Goal: Task Accomplishment & Management: Use online tool/utility

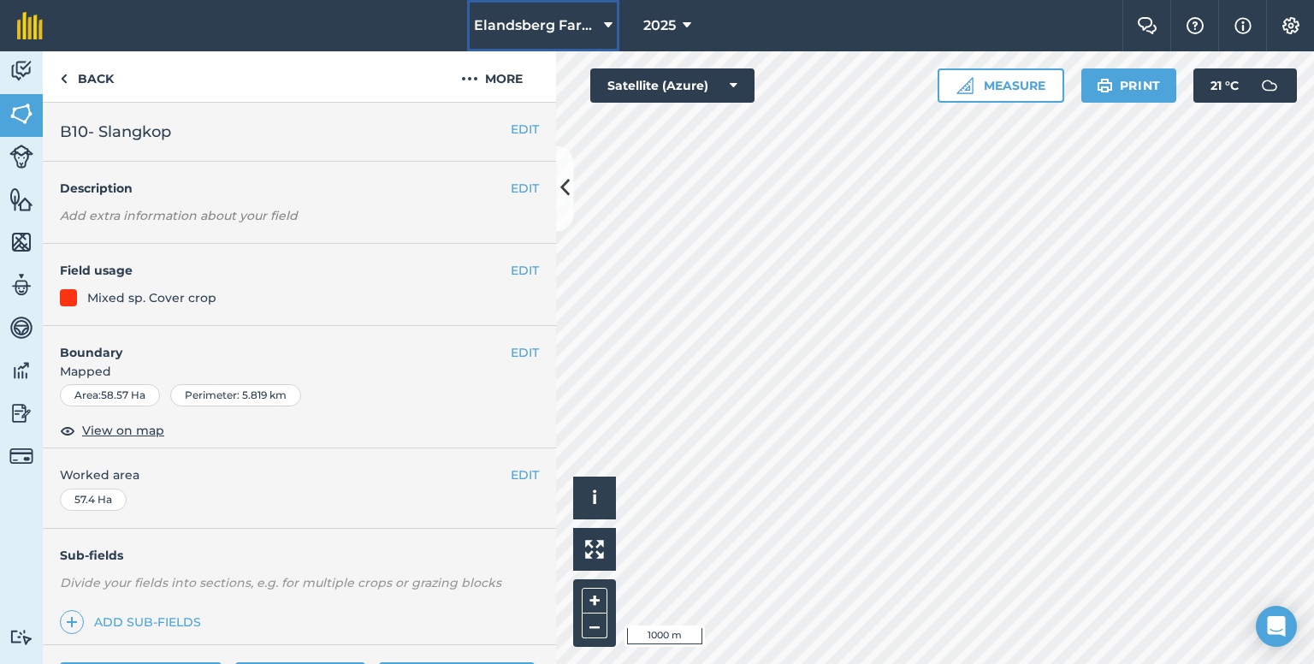
click at [578, 29] on span "Elandsberg Farms" at bounding box center [535, 25] width 123 height 21
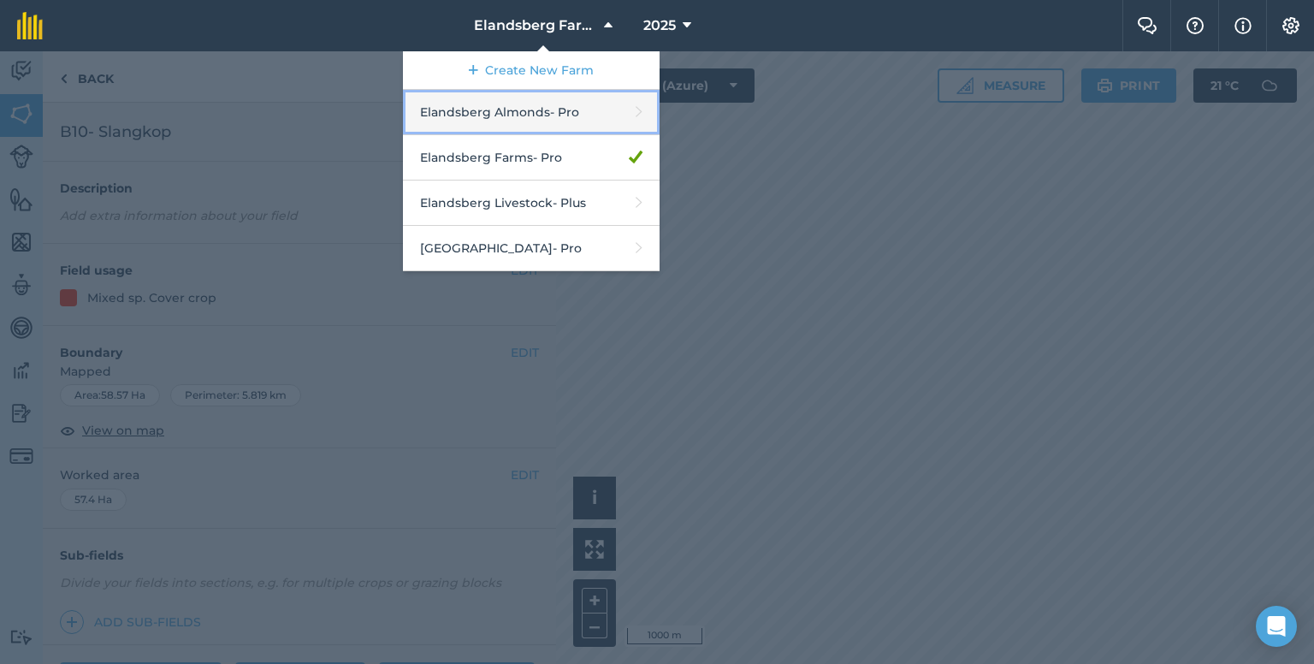
click at [575, 110] on link "Elandsberg Almonds - Pro" at bounding box center [531, 112] width 257 height 45
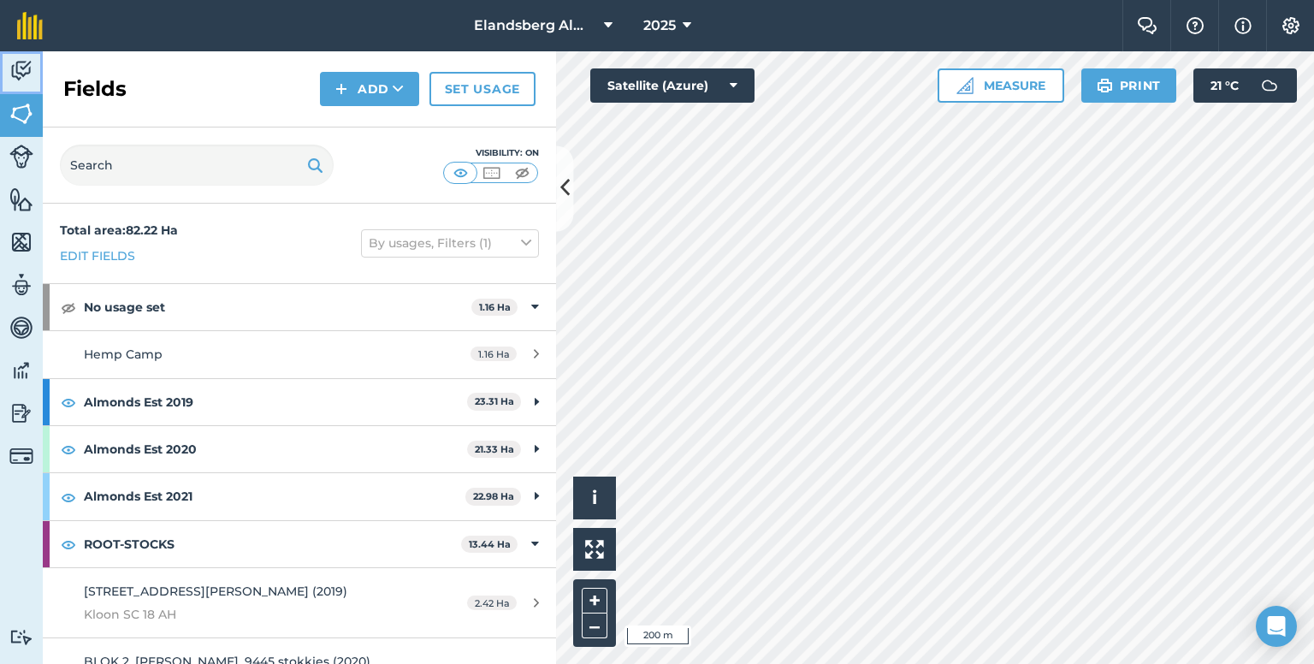
click at [27, 66] on img at bounding box center [21, 71] width 24 height 26
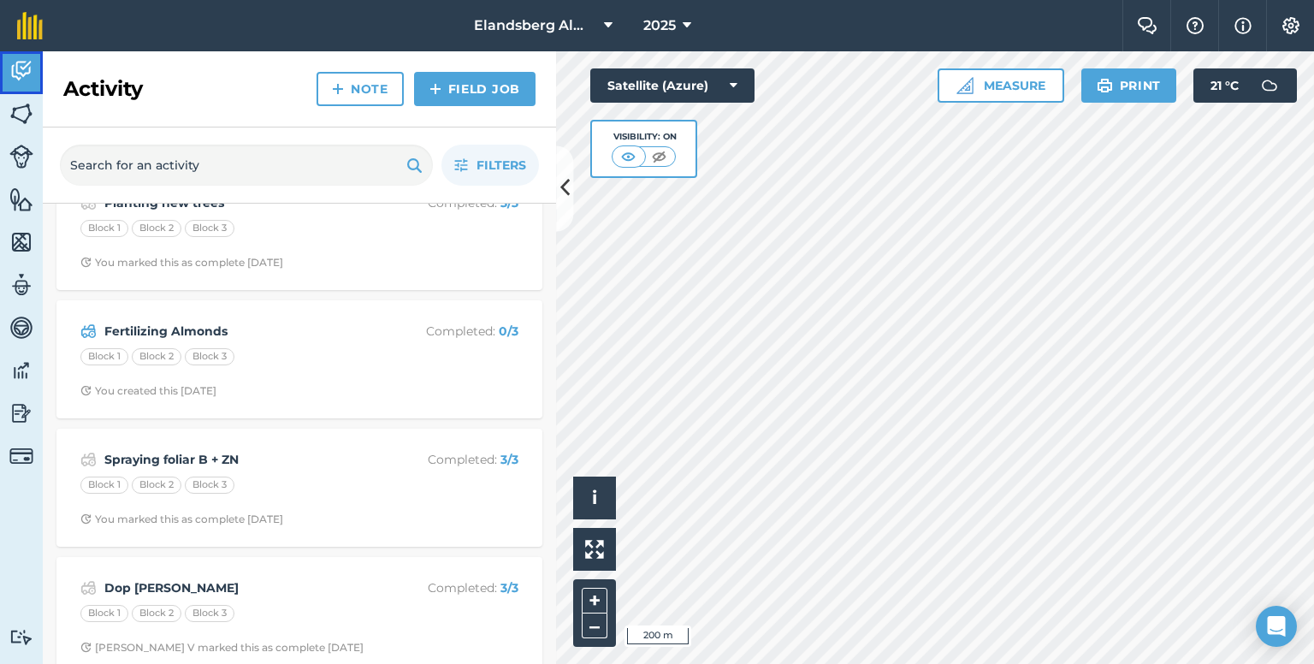
scroll to position [62, 0]
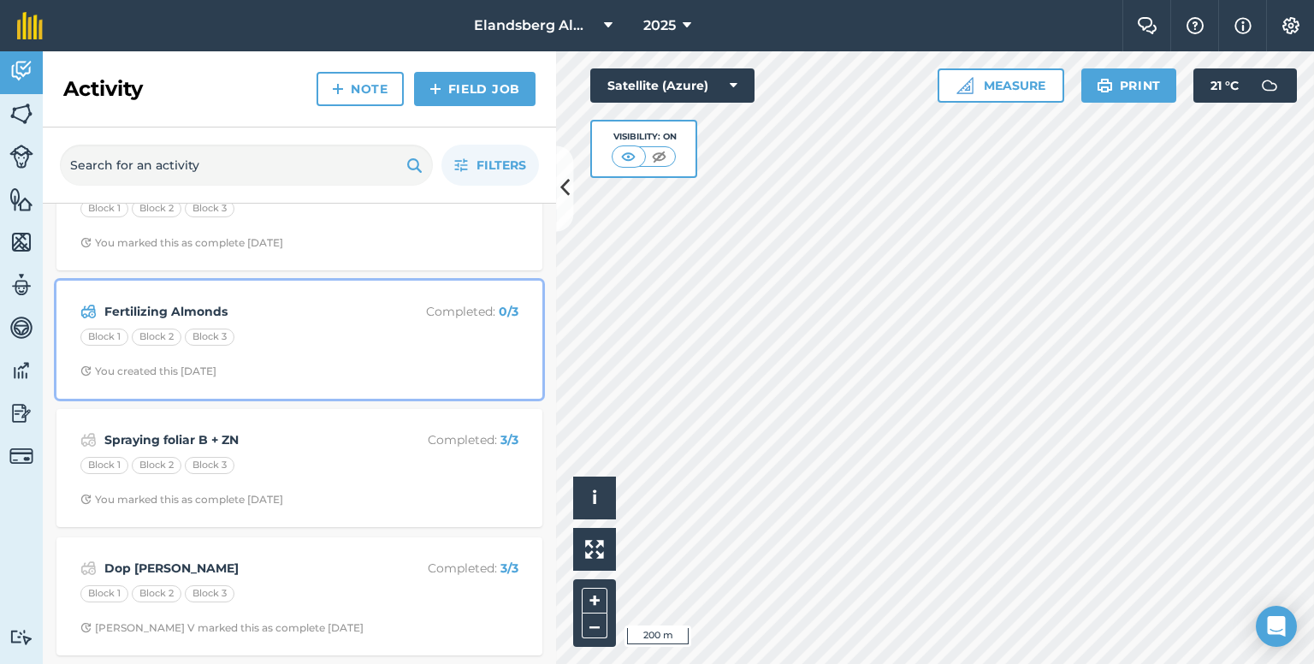
click at [335, 332] on div "Block 1 Block 2 Block 3" at bounding box center [299, 340] width 438 height 22
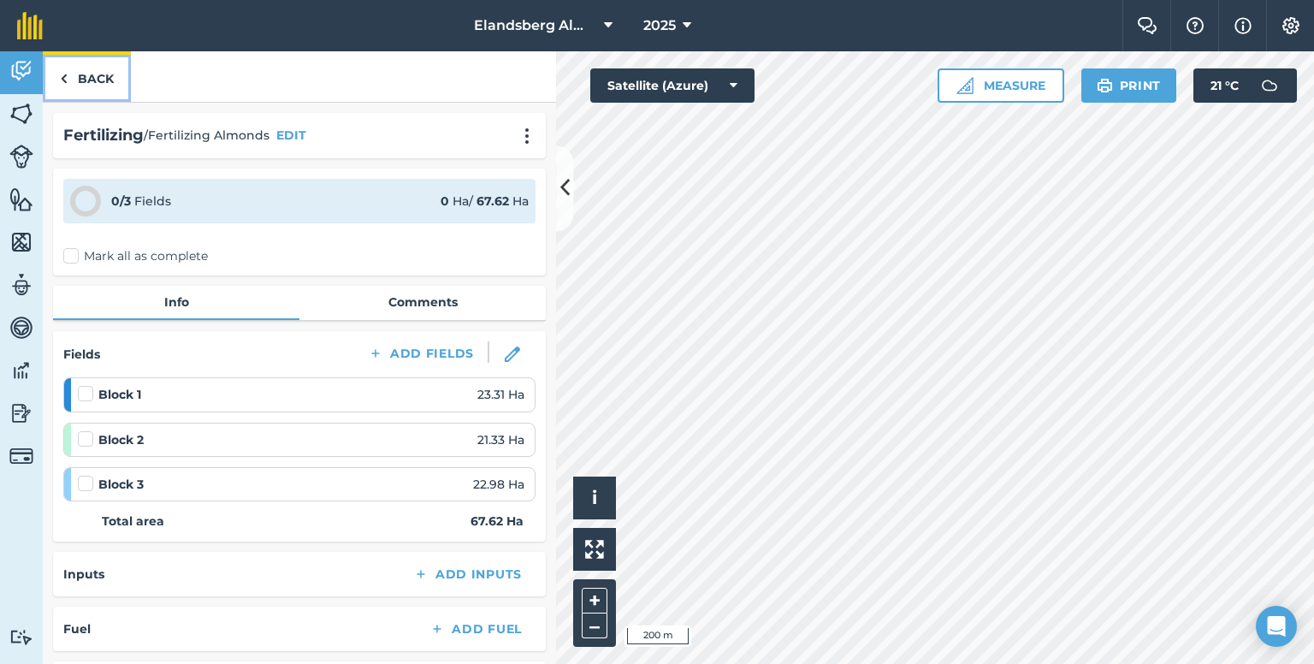
click at [82, 81] on link "Back" at bounding box center [87, 76] width 88 height 50
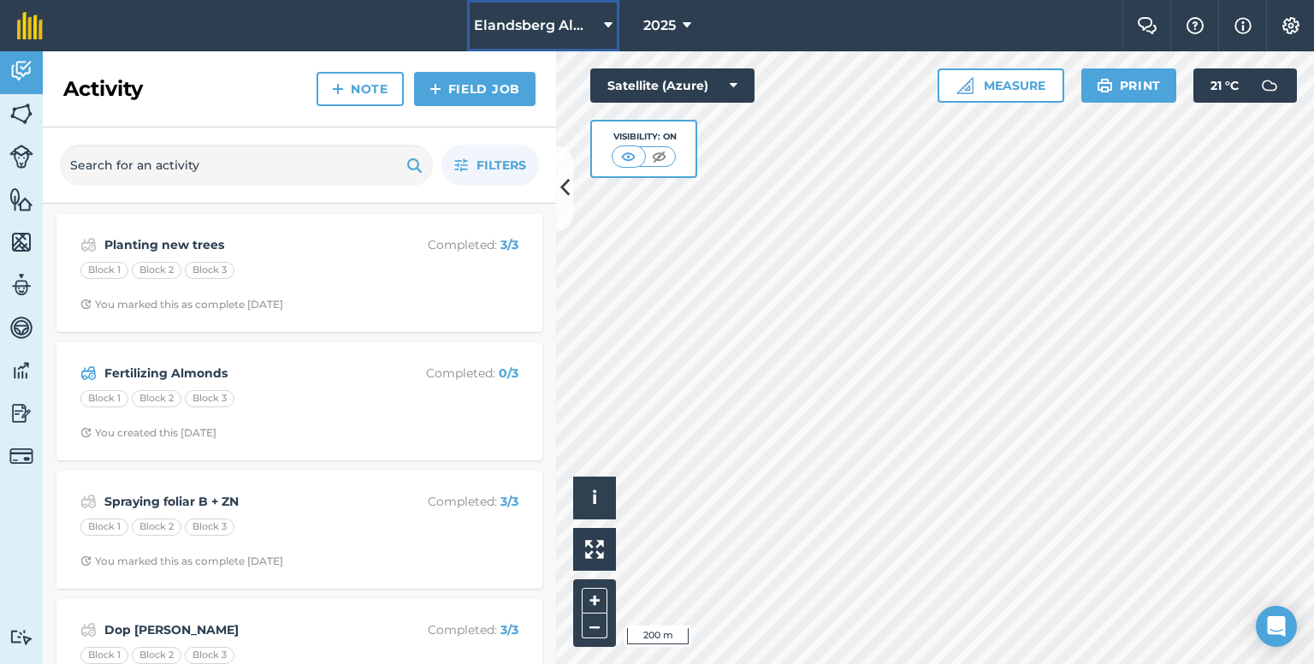
click at [606, 21] on icon at bounding box center [608, 25] width 9 height 21
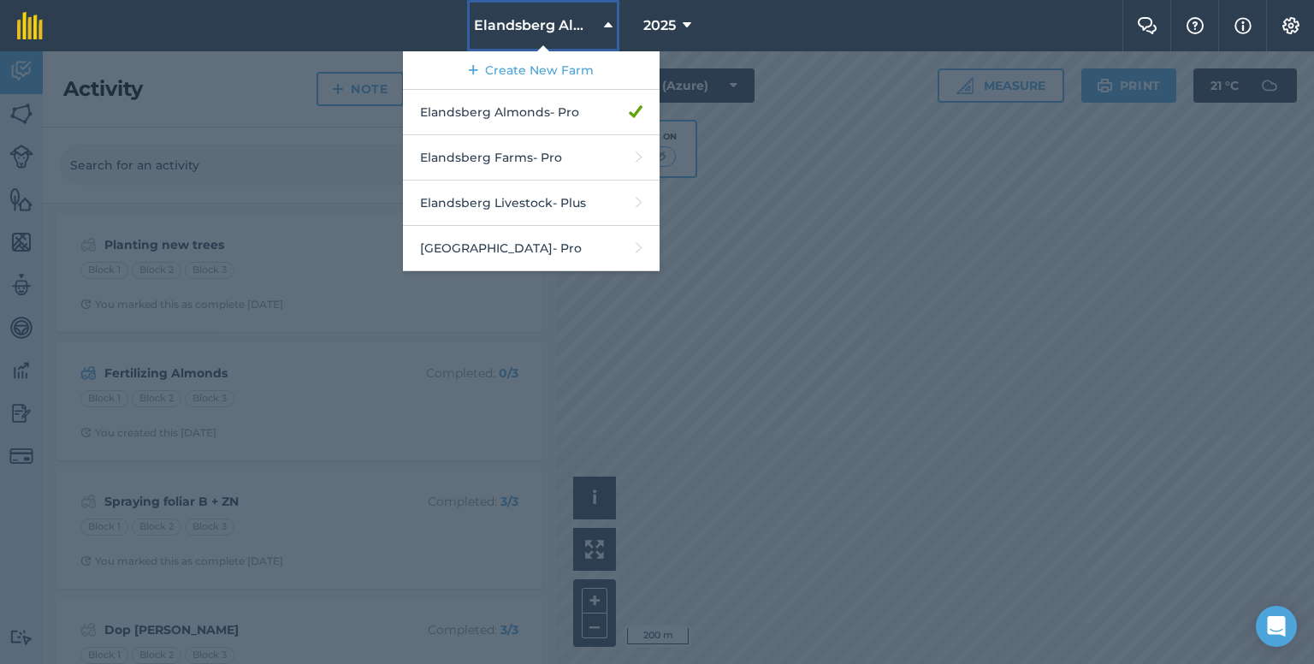
click at [606, 21] on icon at bounding box center [608, 25] width 9 height 21
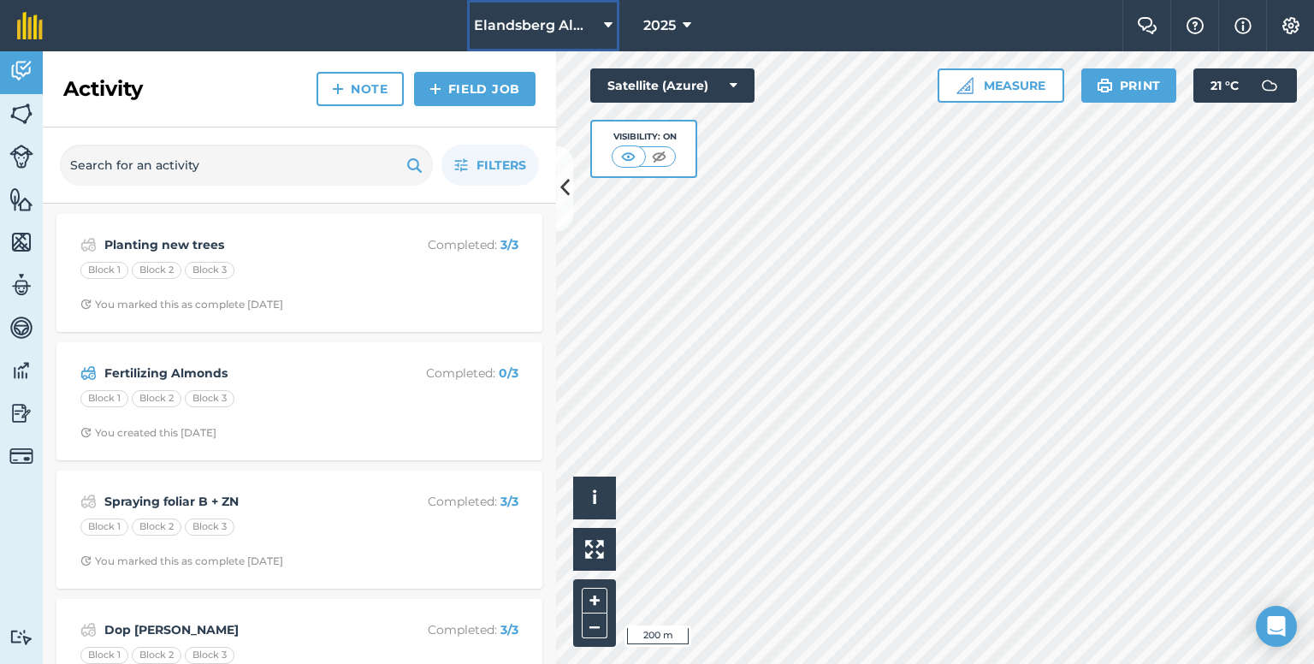
click at [606, 21] on icon at bounding box center [608, 25] width 9 height 21
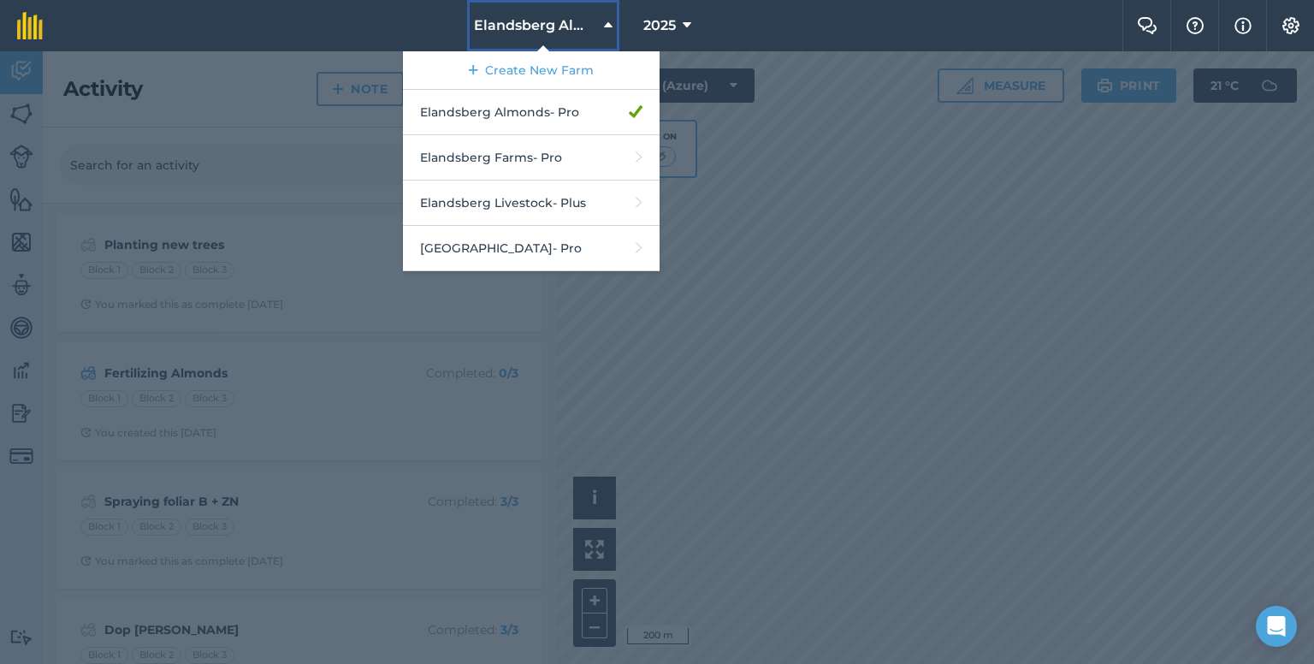
click at [606, 21] on icon at bounding box center [608, 25] width 9 height 21
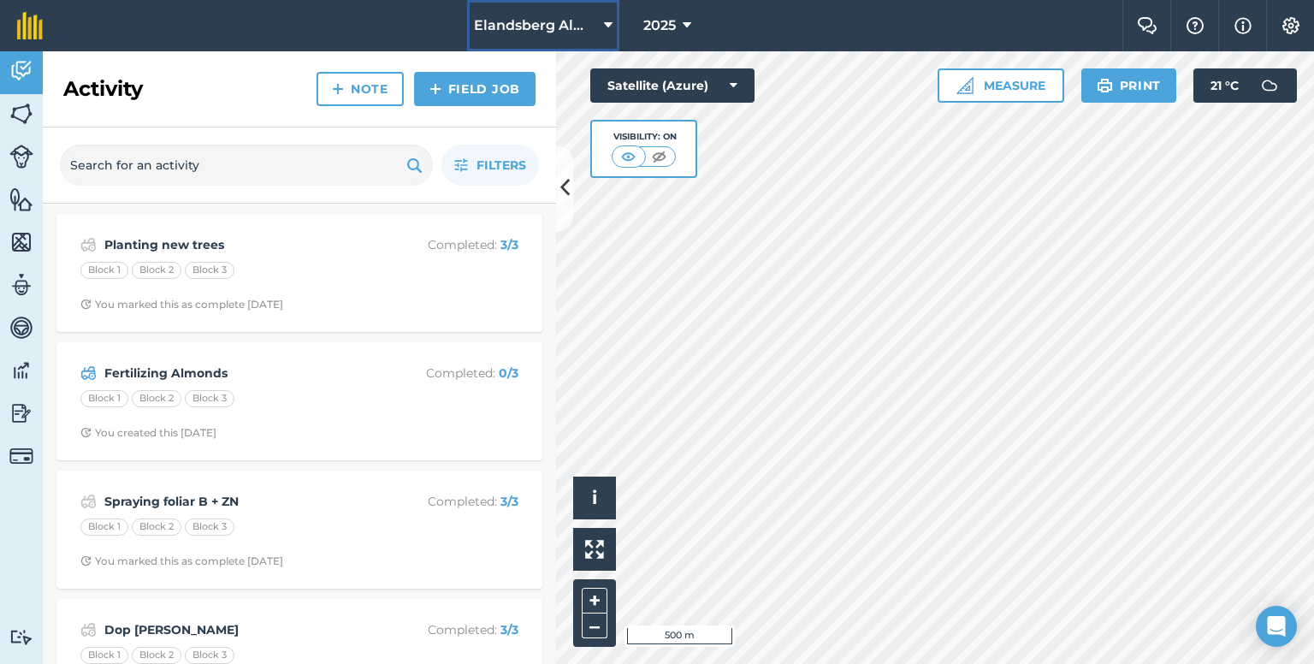
click at [561, 15] on span "Elandsberg Almonds" at bounding box center [535, 25] width 123 height 21
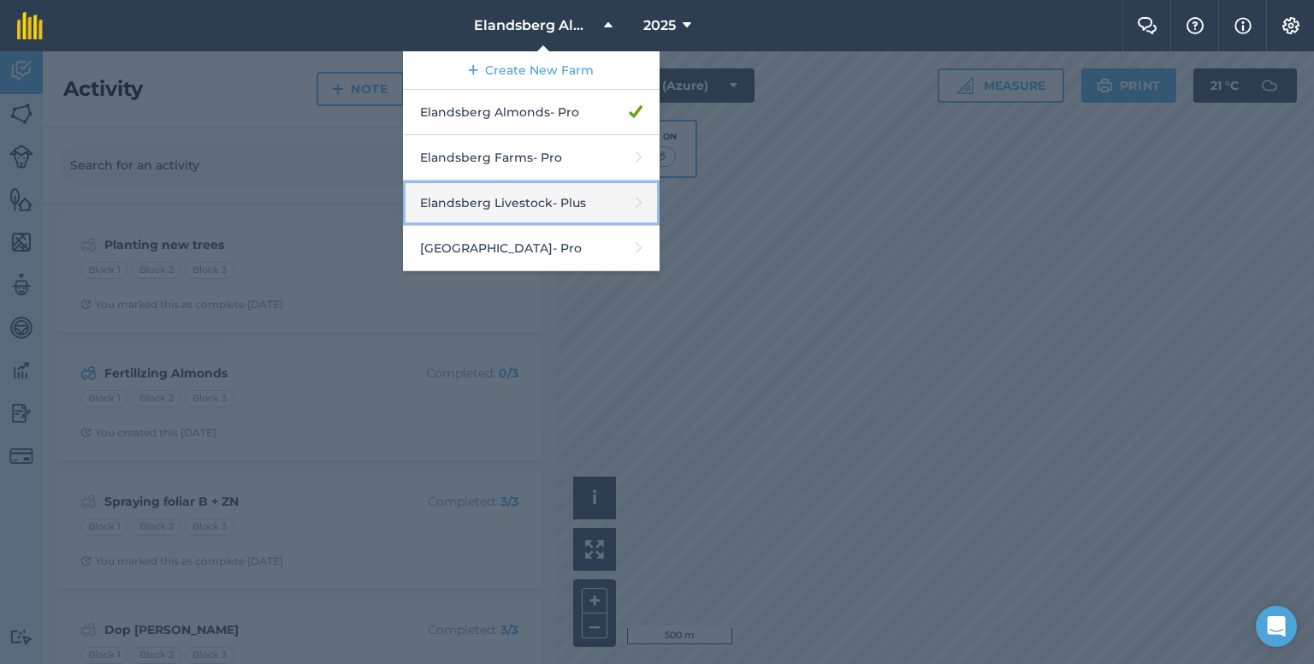
click at [549, 203] on link "Elandsberg Livestock - Plus" at bounding box center [531, 203] width 257 height 45
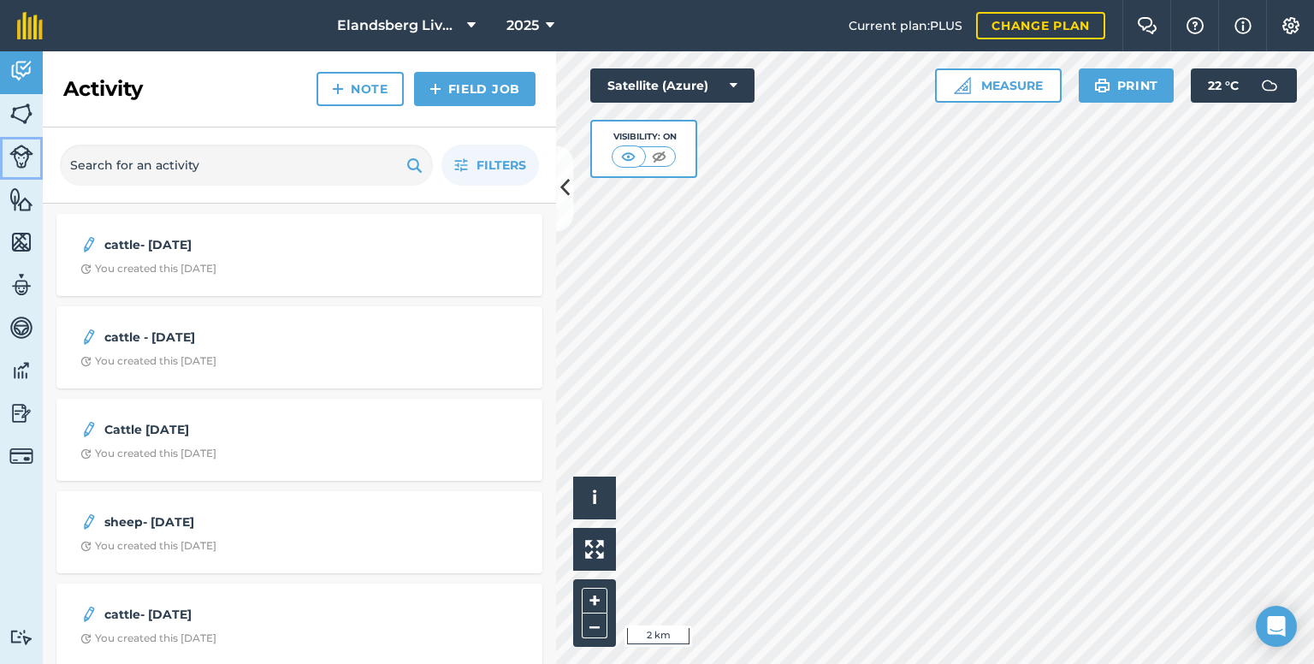
click at [22, 151] on img at bounding box center [21, 157] width 24 height 24
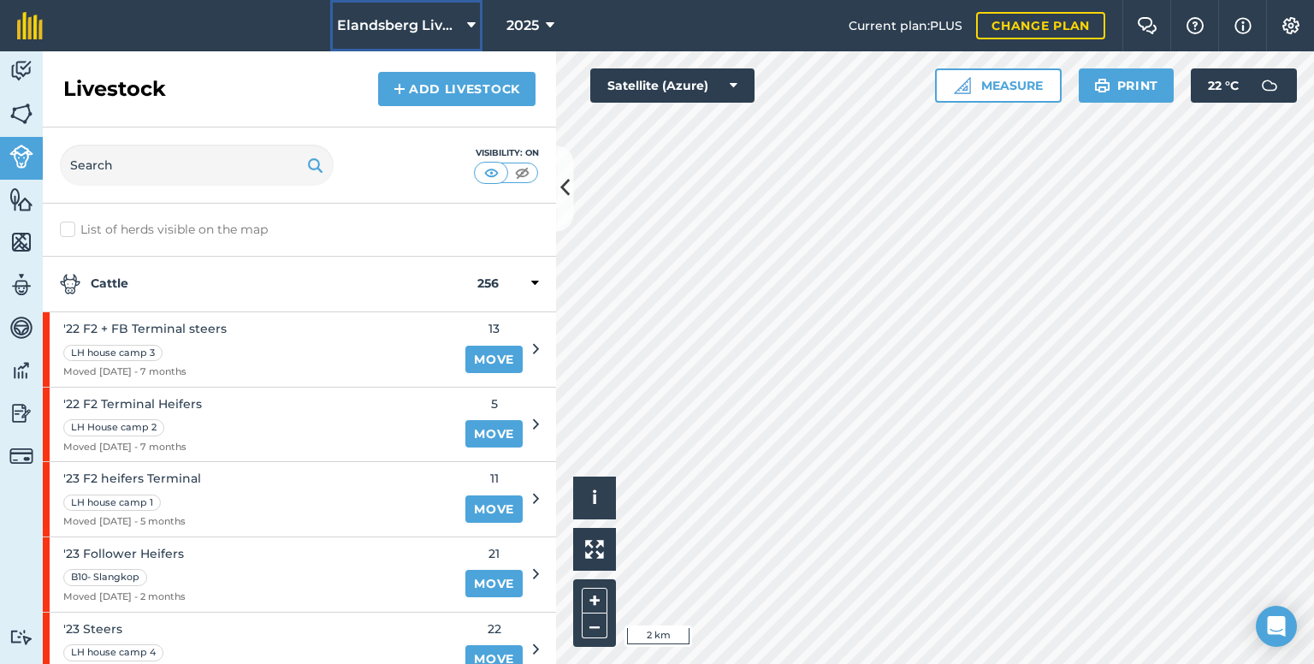
click at [477, 14] on button "Elandsberg Livestock" at bounding box center [406, 25] width 152 height 51
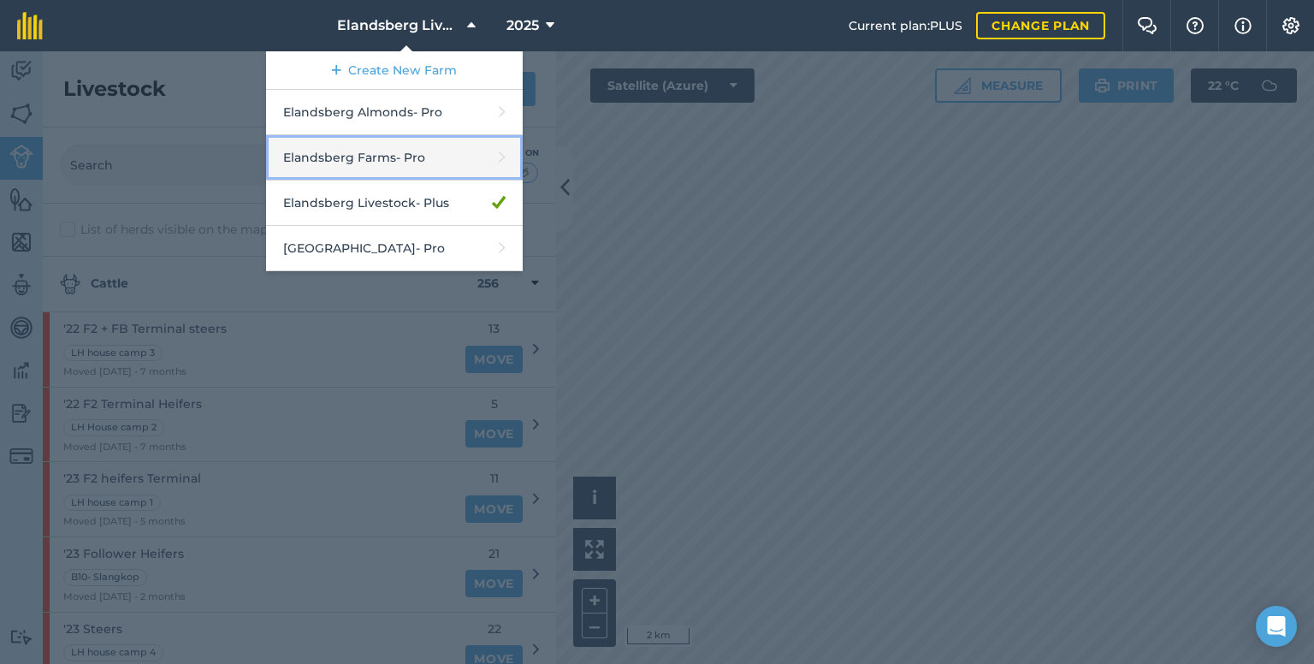
click at [415, 151] on link "Elandsberg Farms - Pro" at bounding box center [394, 157] width 257 height 45
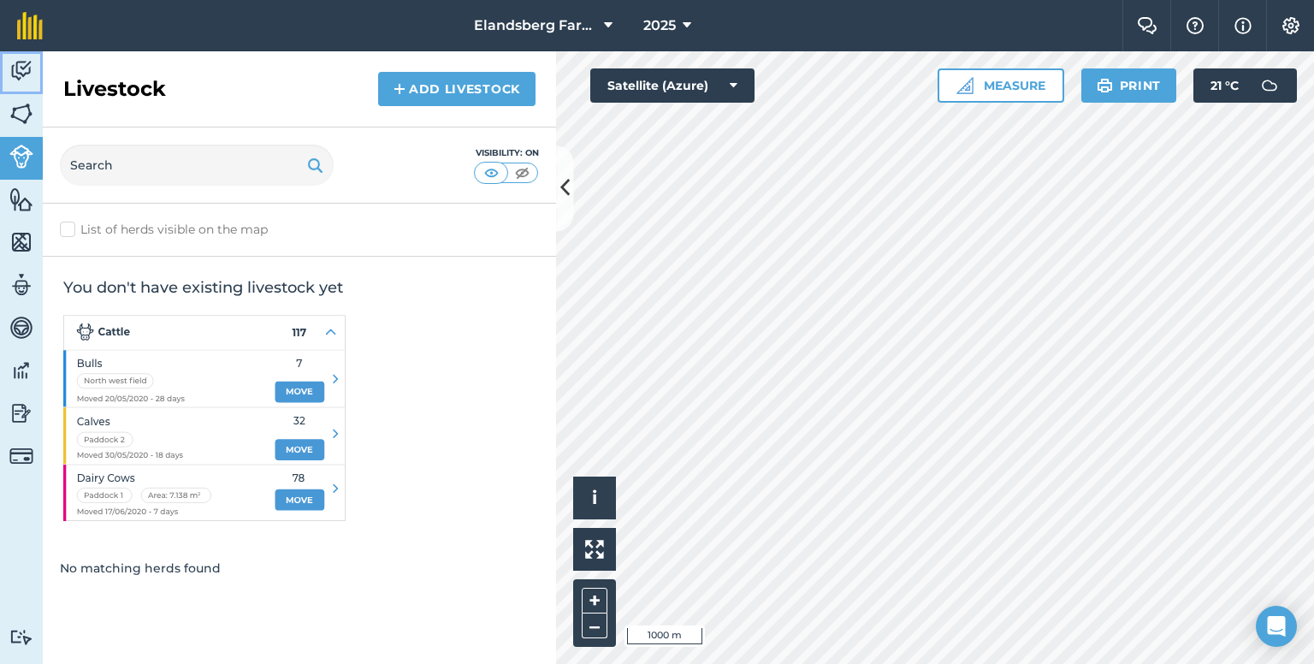
click at [33, 68] on img at bounding box center [21, 71] width 24 height 26
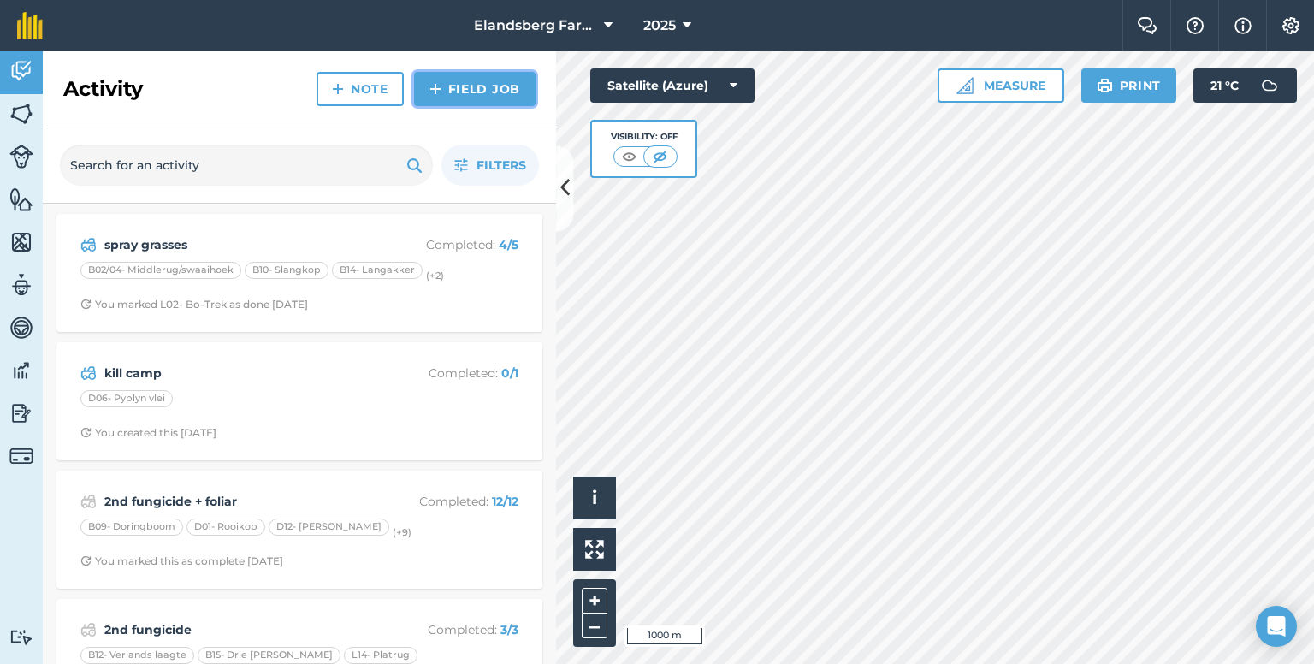
click at [462, 91] on link "Field Job" at bounding box center [474, 89] width 121 height 34
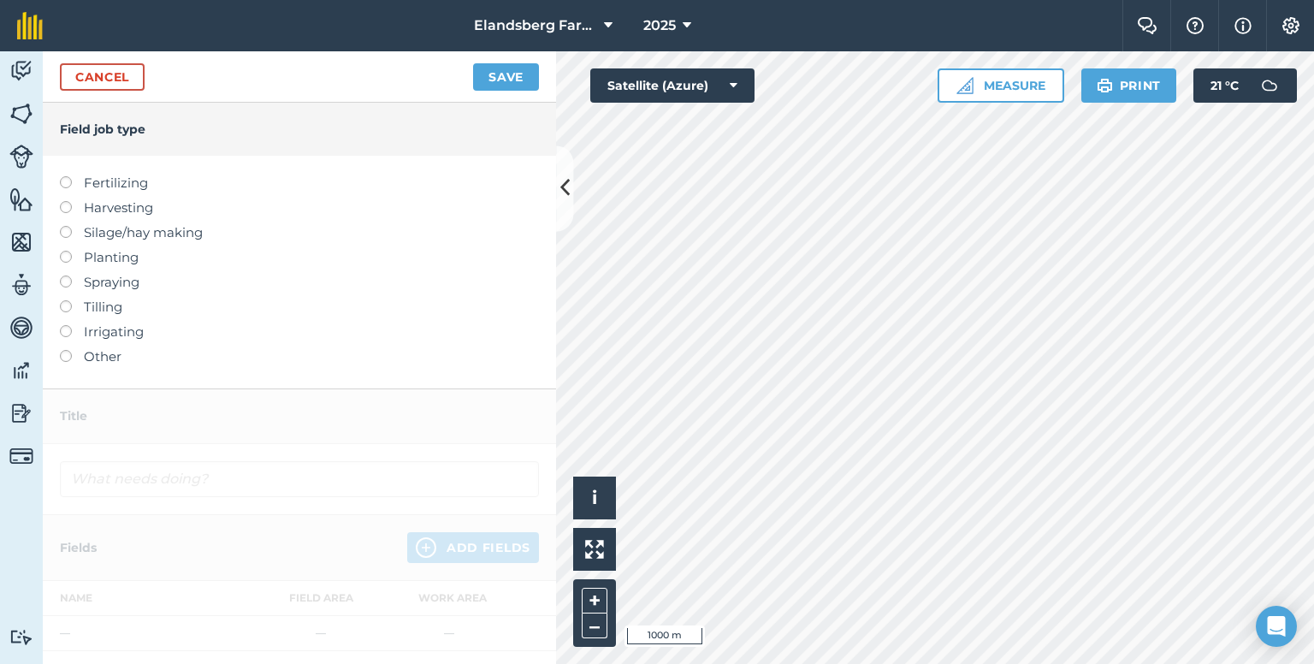
click at [68, 275] on label at bounding box center [72, 275] width 24 height 0
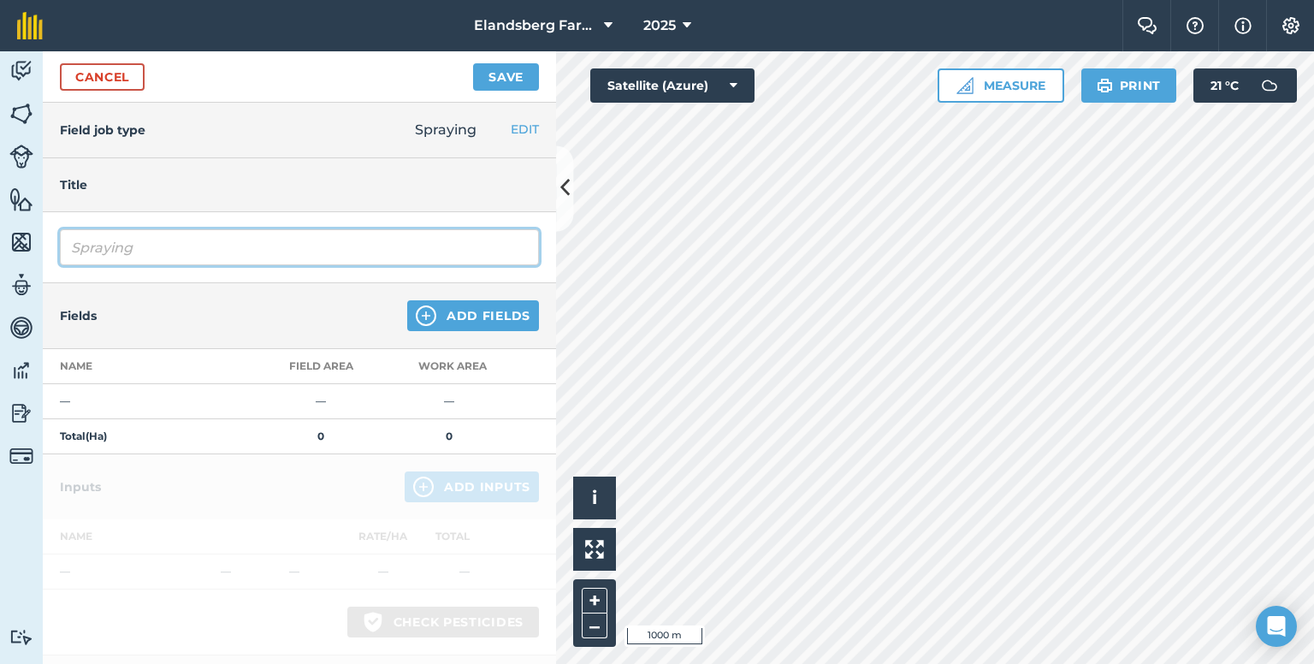
click at [152, 248] on input "Spraying" at bounding box center [299, 247] width 479 height 36
drag, startPoint x: 152, startPoint y: 248, endPoint x: 21, endPoint y: 247, distance: 131.8
click at [21, 247] on div "Activity Fields Livestock Features Maps Team Vehicles Data Reporting Billing Tu…" at bounding box center [657, 357] width 1314 height 613
type input "f"
type input "Fungicide Faba"
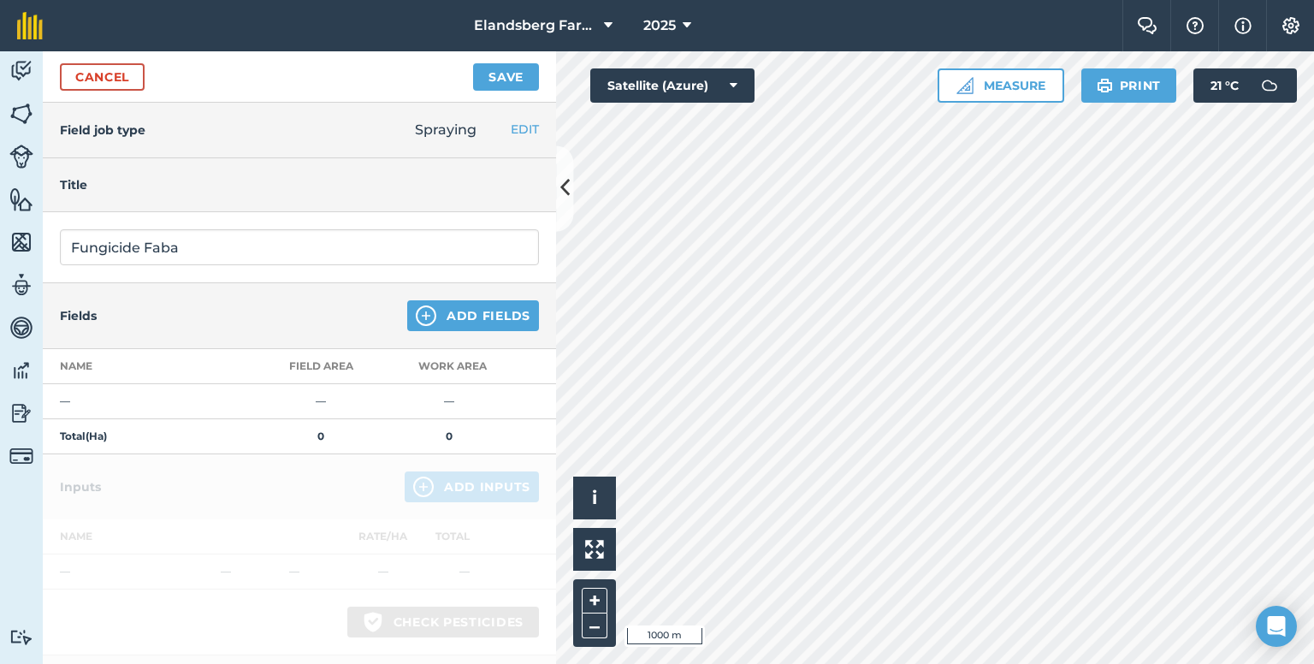
click at [256, 304] on div "Fields Add Fields" at bounding box center [299, 316] width 513 height 66
click at [465, 317] on button "Add Fields" at bounding box center [473, 315] width 132 height 31
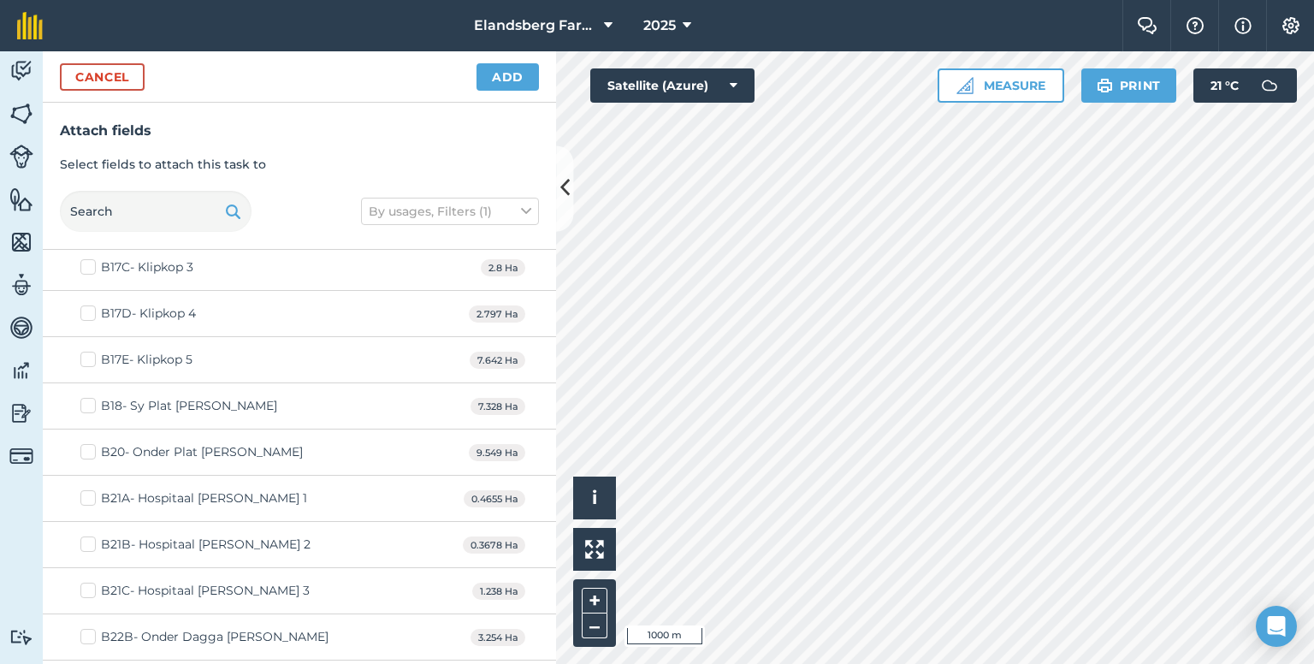
scroll to position [513, 0]
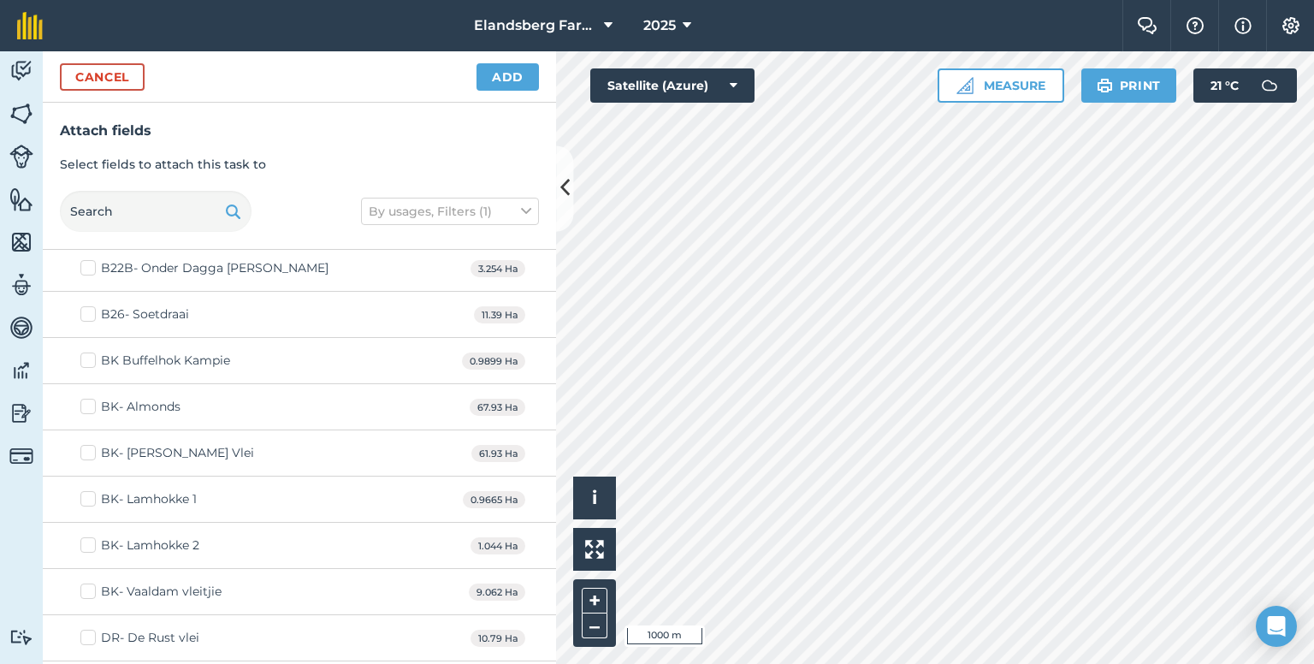
checkbox input "true"
click at [500, 74] on button "Add" at bounding box center [508, 76] width 62 height 27
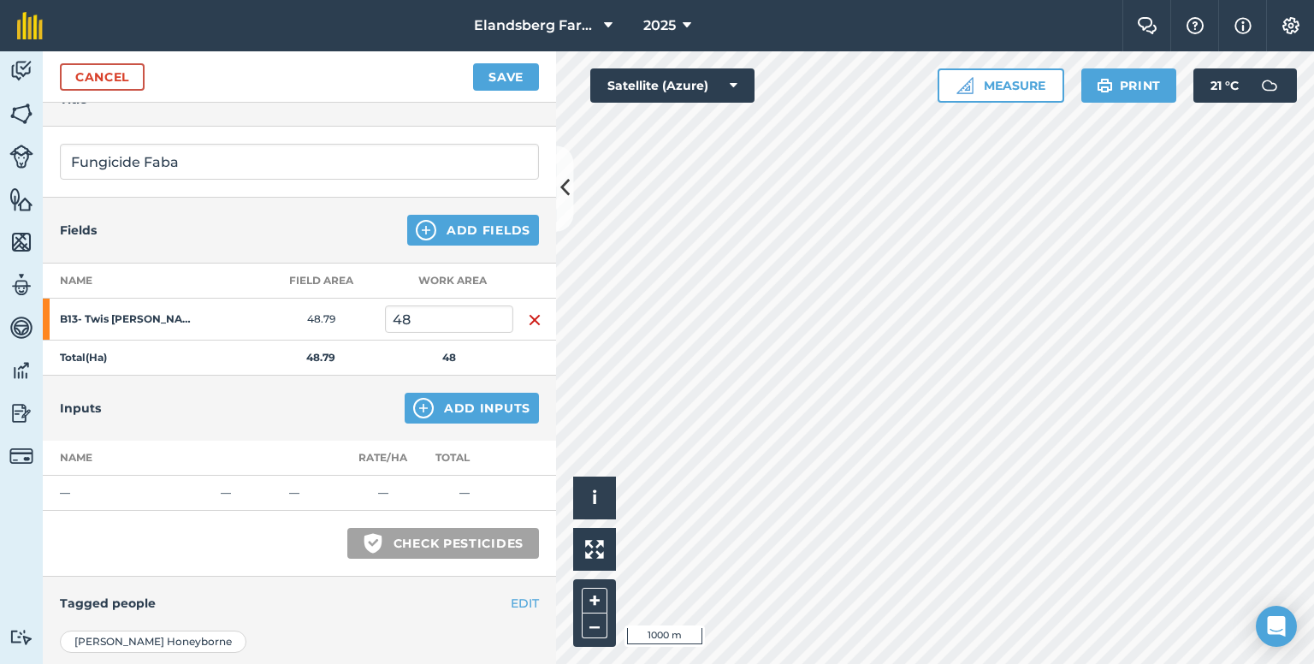
scroll to position [0, 0]
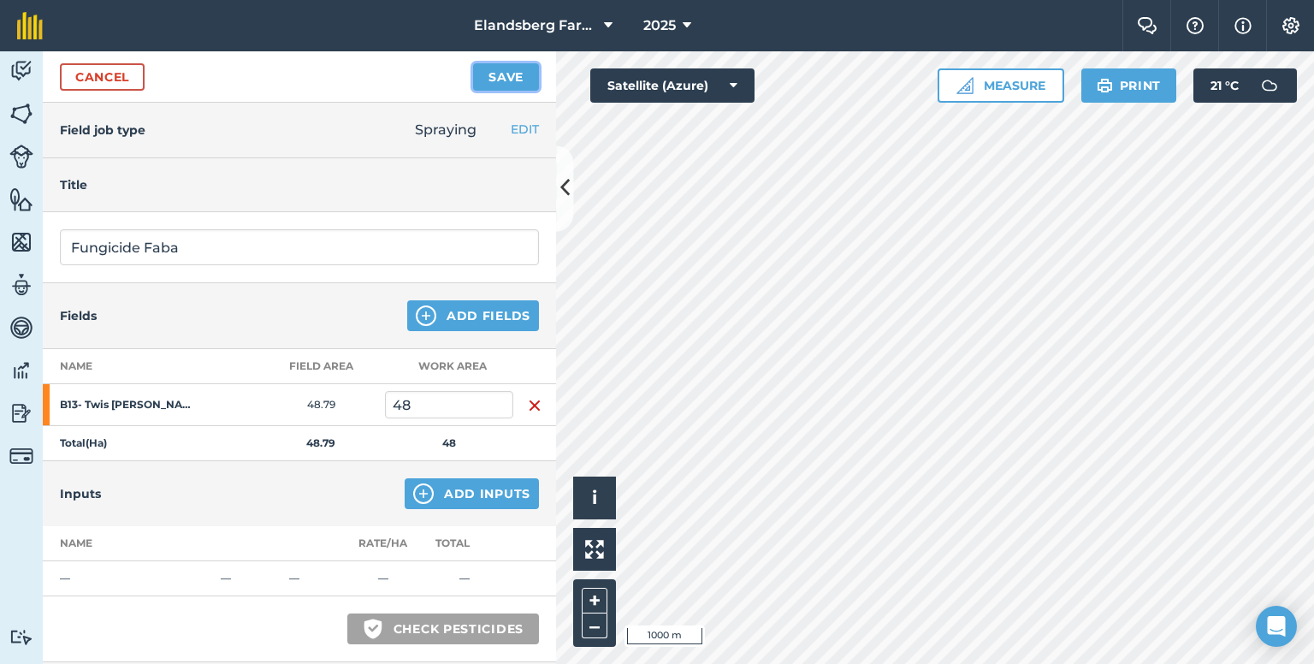
click at [494, 80] on button "Save" at bounding box center [506, 76] width 66 height 27
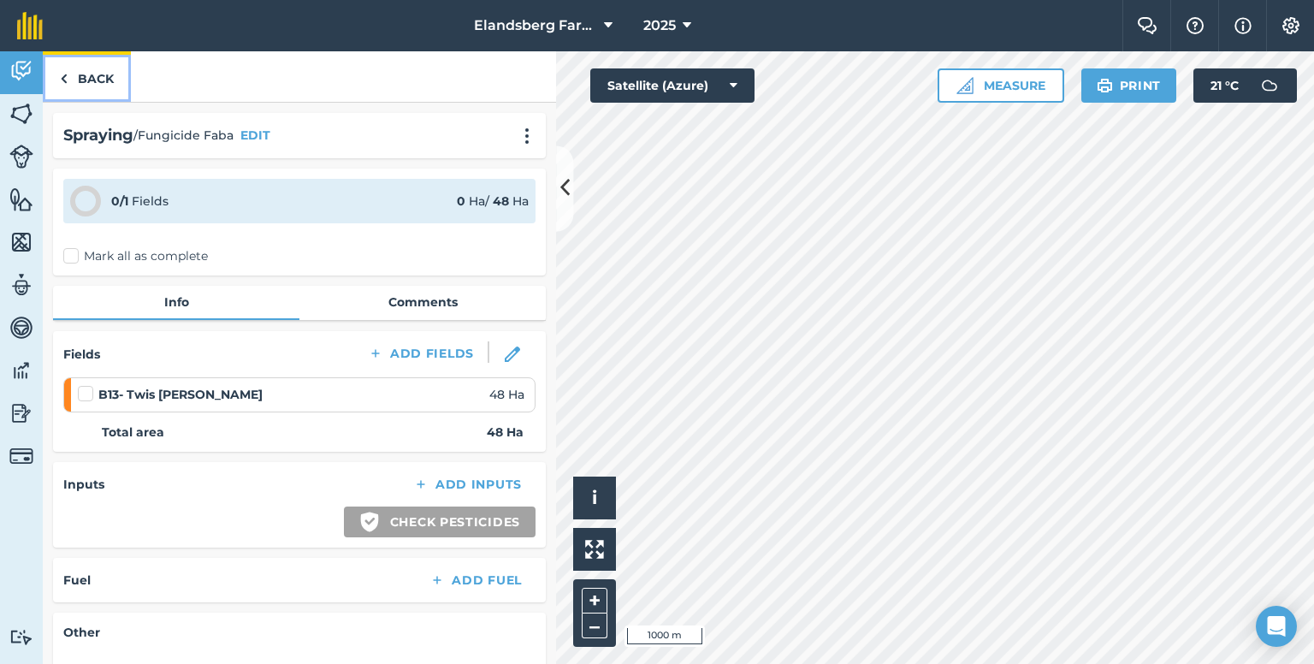
click at [96, 71] on link "Back" at bounding box center [87, 76] width 88 height 50
